Goal: Task Accomplishment & Management: Complete application form

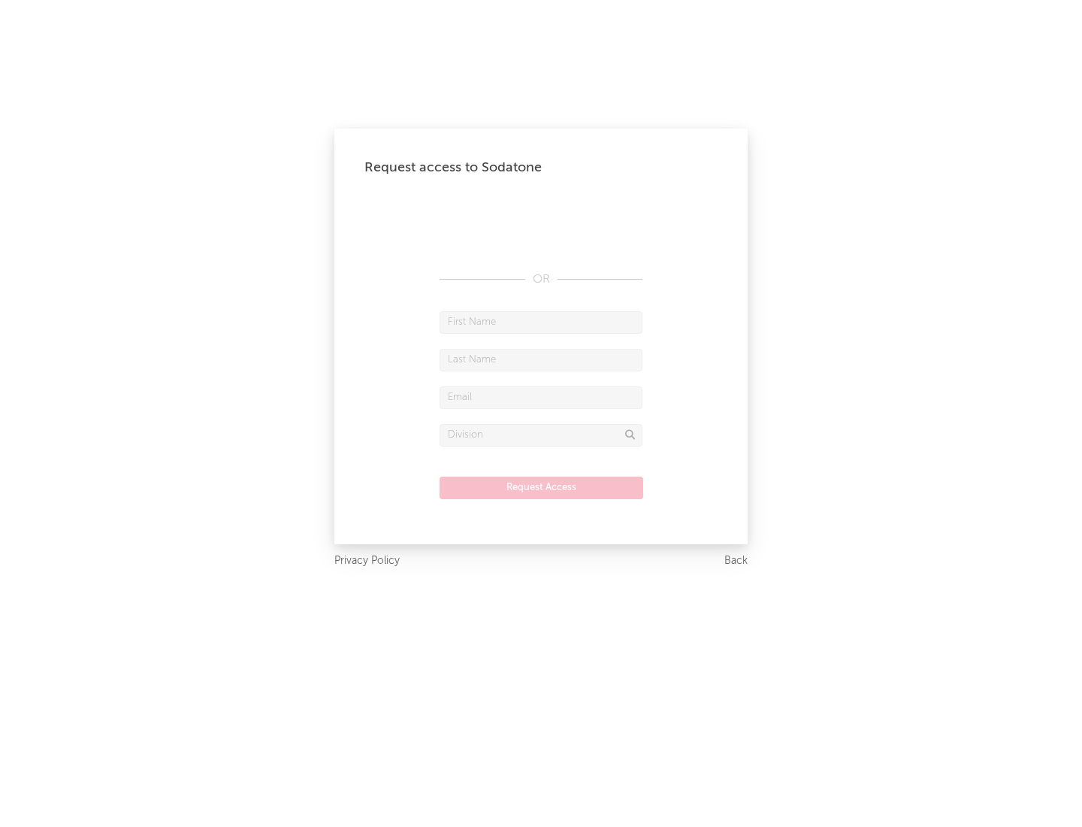
click at [541, 322] on input "text" at bounding box center [541, 322] width 203 height 23
type input "[PERSON_NAME]"
click at [541, 359] on input "text" at bounding box center [541, 360] width 203 height 23
type input "[PERSON_NAME]"
click at [541, 397] on input "text" at bounding box center [541, 397] width 203 height 23
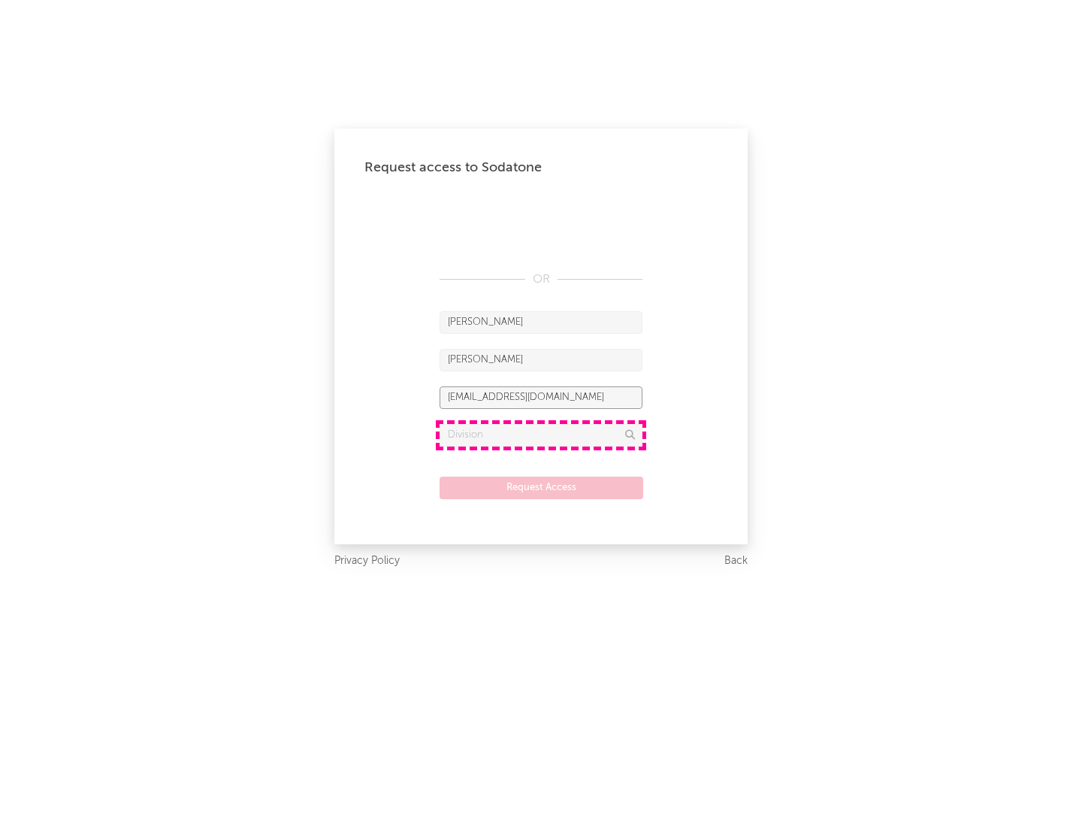
type input "[EMAIL_ADDRESS][DOMAIN_NAME]"
click at [541, 434] on input "text" at bounding box center [541, 435] width 203 height 23
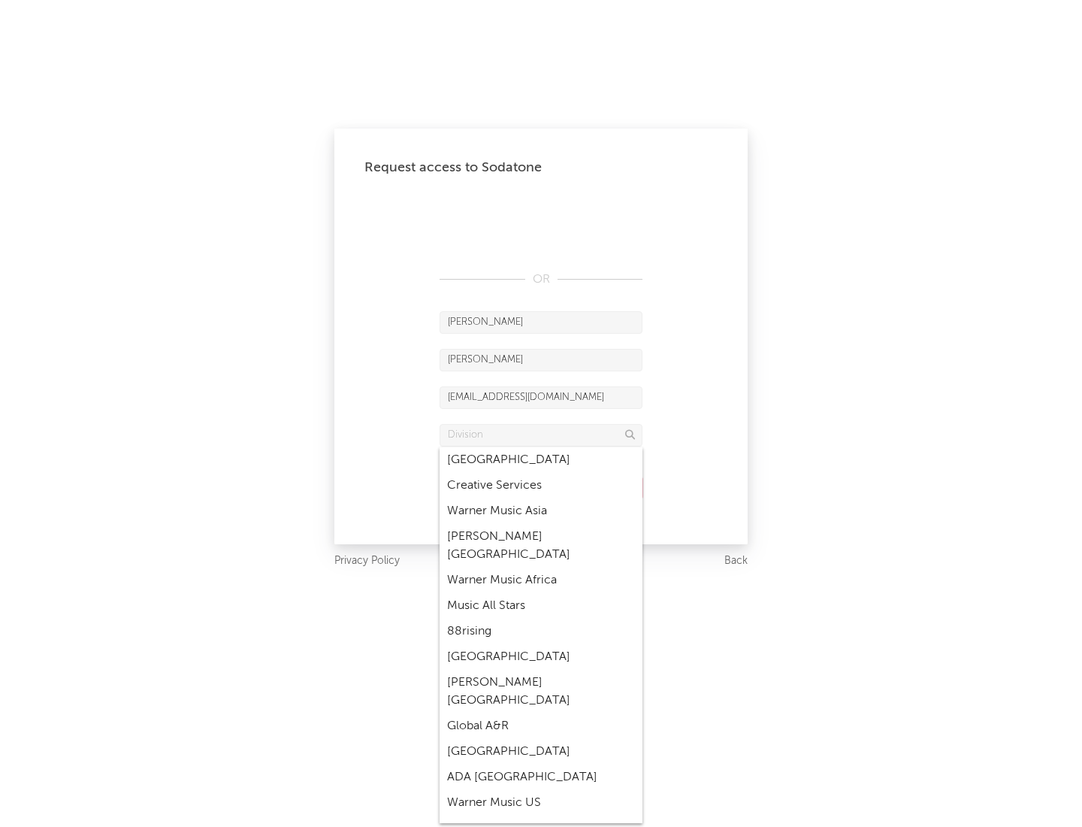
click at [541, 593] on div "Music All Stars" at bounding box center [541, 606] width 203 height 26
type input "Music All Stars"
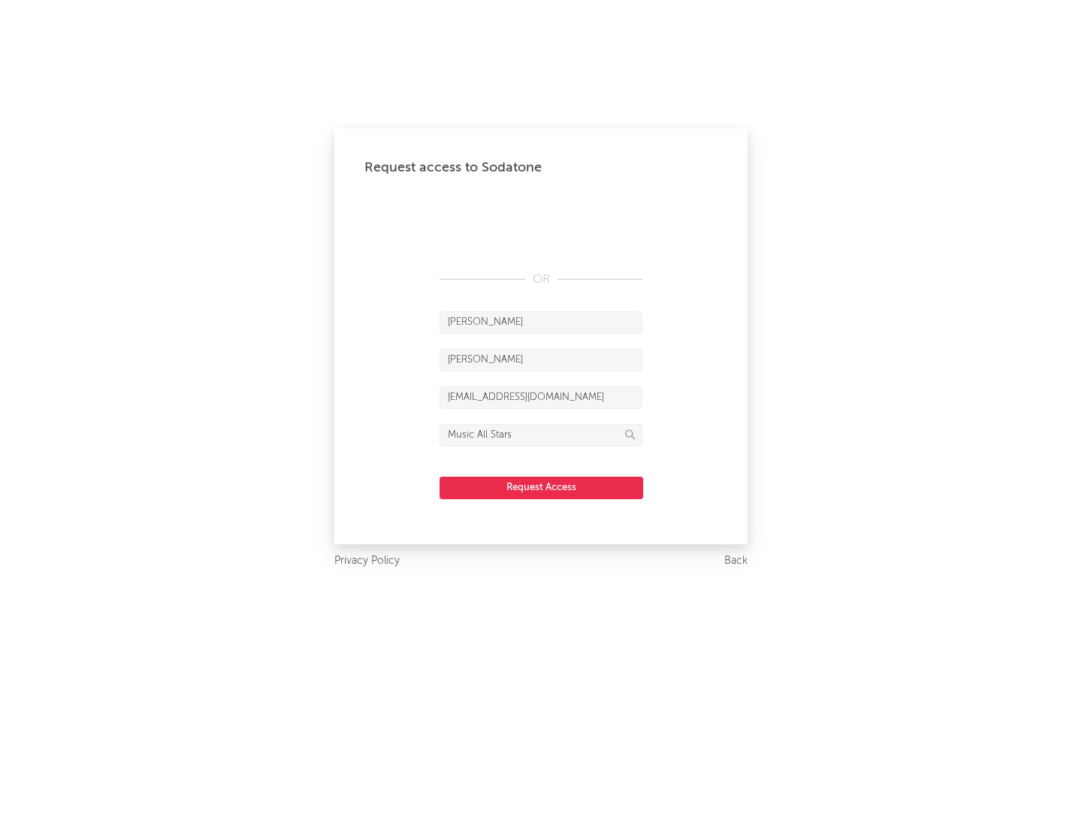
click at [541, 487] on button "Request Access" at bounding box center [542, 488] width 204 height 23
